Goal: Browse casually

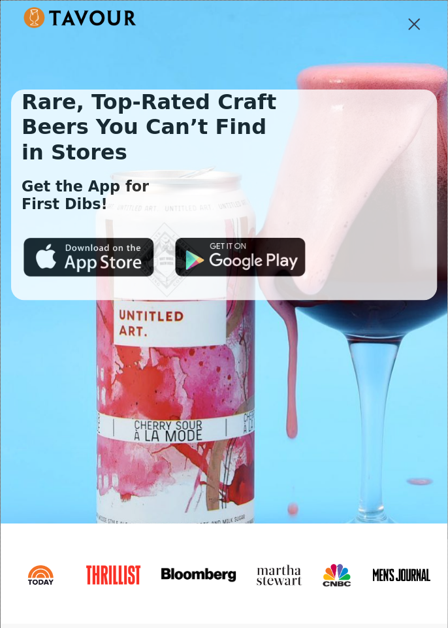
click at [413, 22] on div "menu" at bounding box center [413, 23] width 31 height 31
click at [416, 24] on div "menu" at bounding box center [414, 24] width 16 height 1
click at [415, 14] on div "menu" at bounding box center [413, 23] width 31 height 31
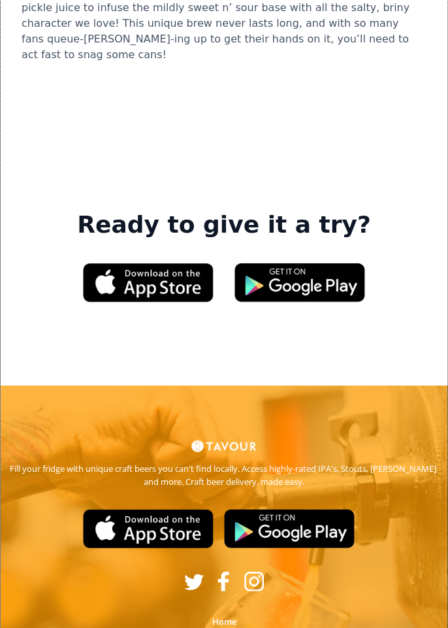
scroll to position [3909, 0]
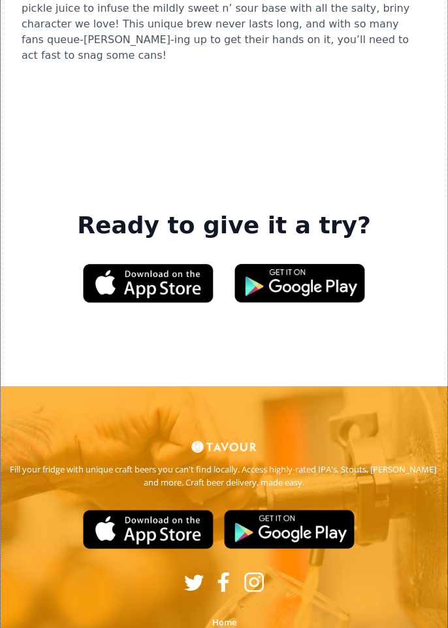
click at [255, 509] on img at bounding box center [289, 528] width 131 height 39
